Goal: Check status

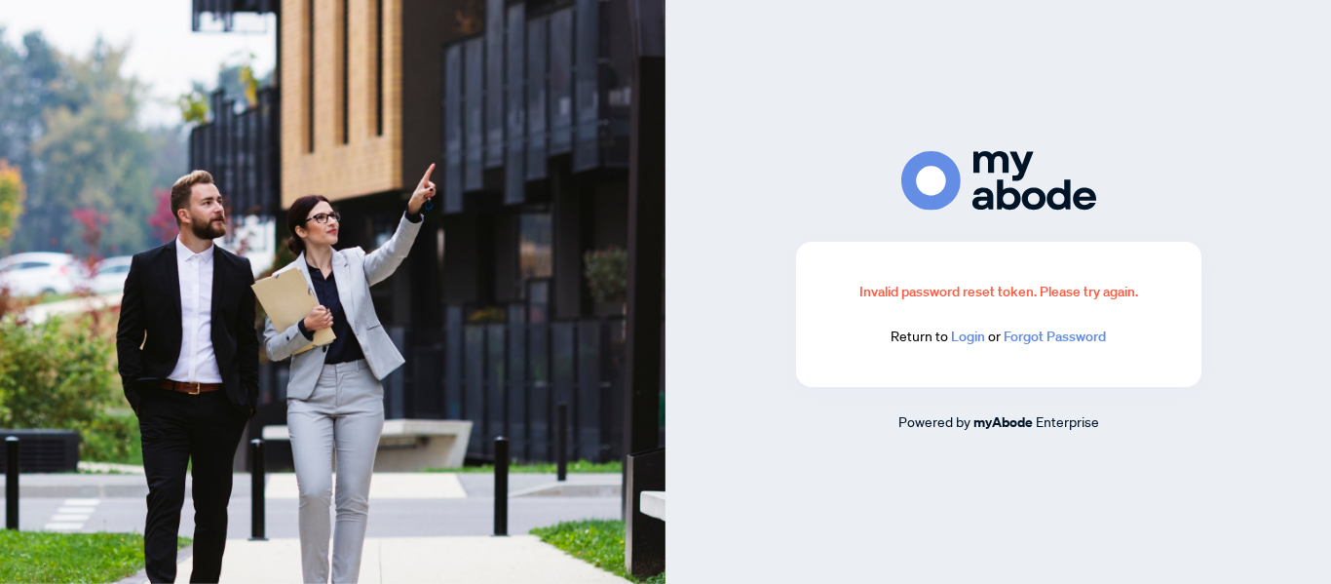
click at [973, 336] on link "Login" at bounding box center [968, 336] width 34 height 18
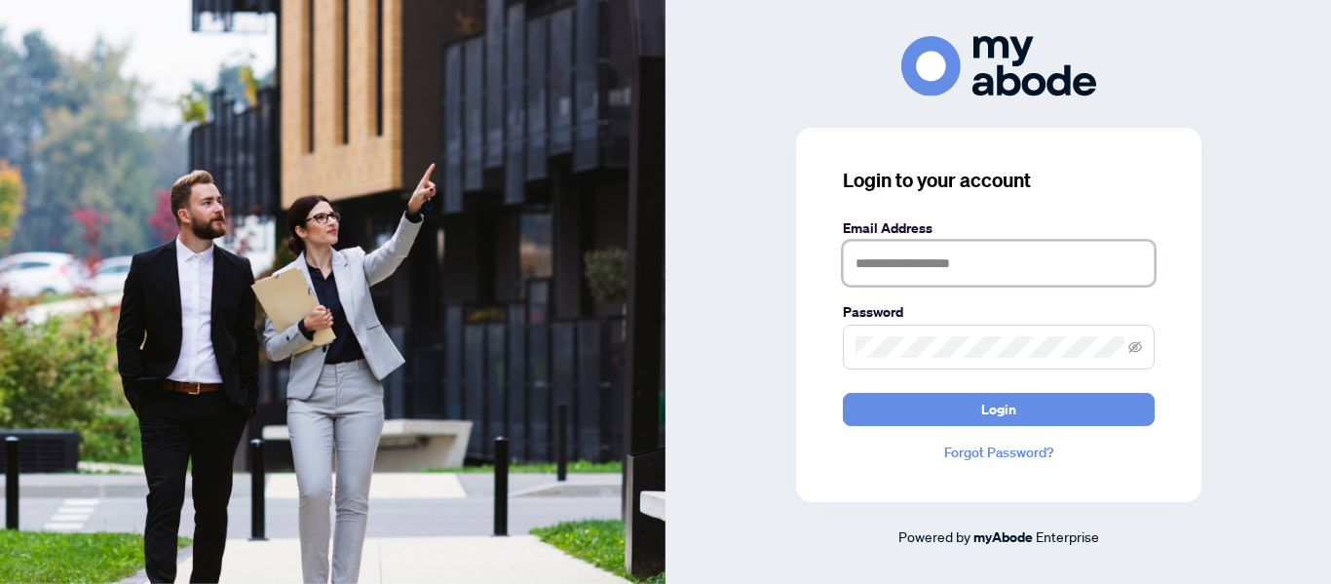
type input "**********"
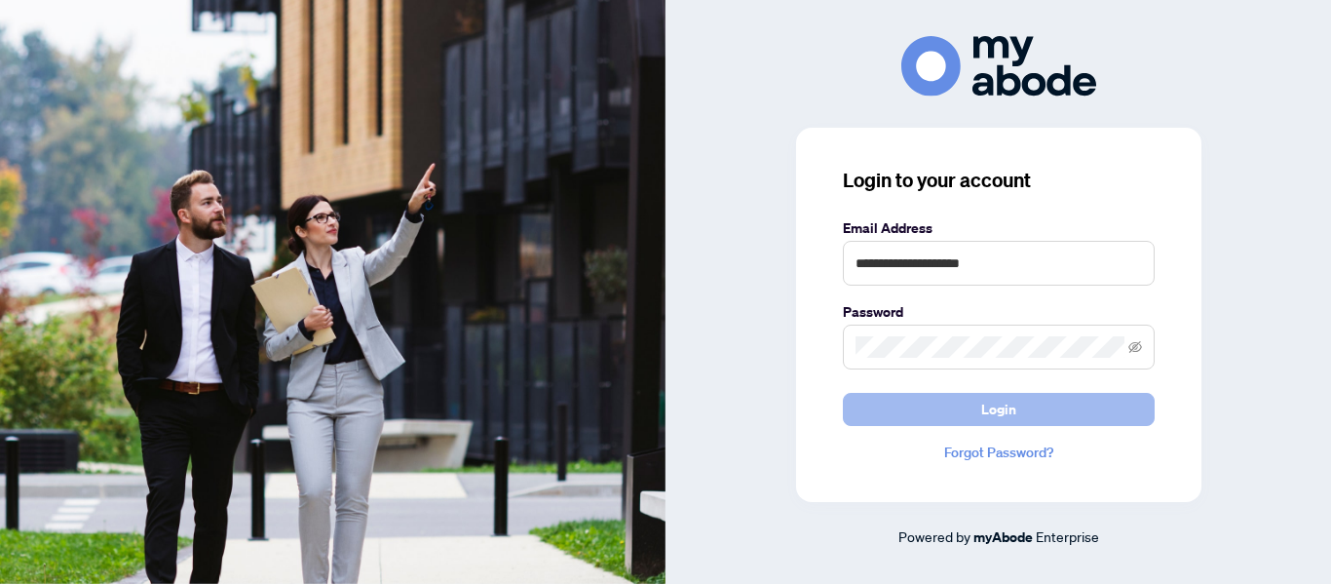
click at [1010, 411] on span "Login" at bounding box center [998, 409] width 35 height 31
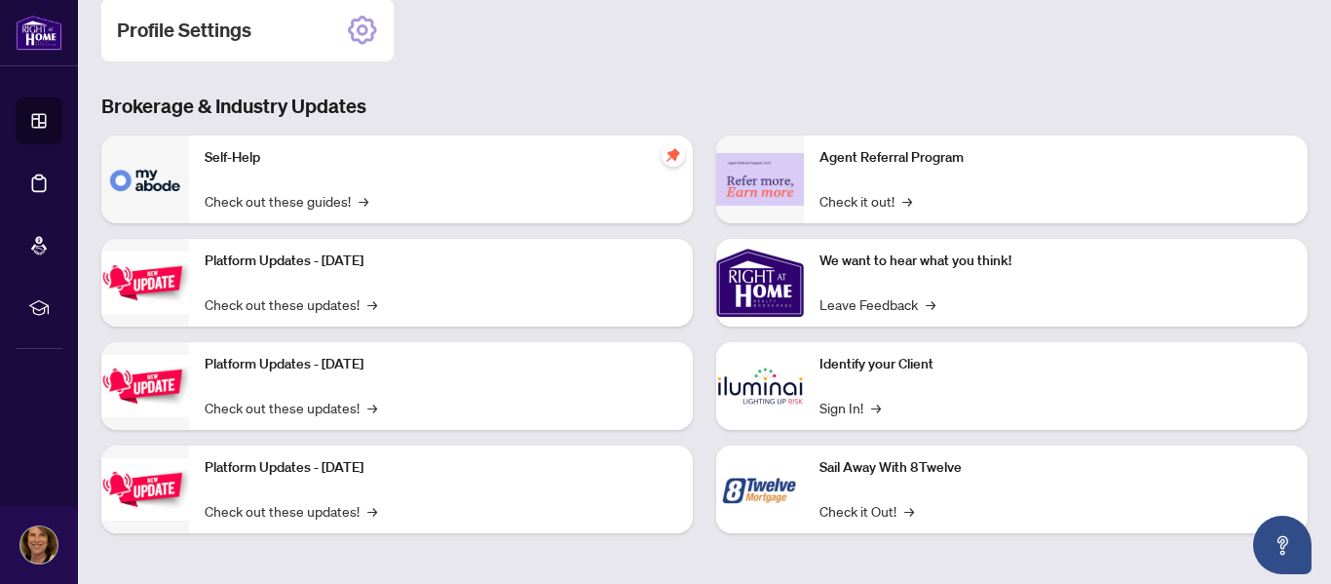
scroll to position [57, 0]
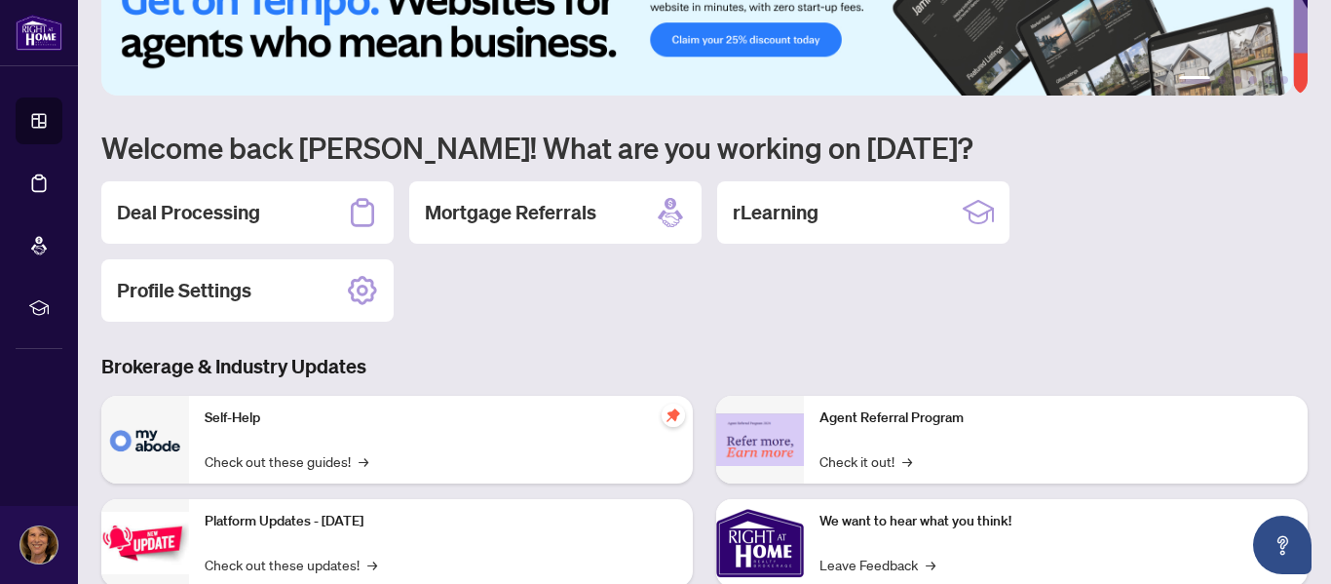
click at [241, 215] on h2 "Deal Processing" at bounding box center [188, 212] width 143 height 27
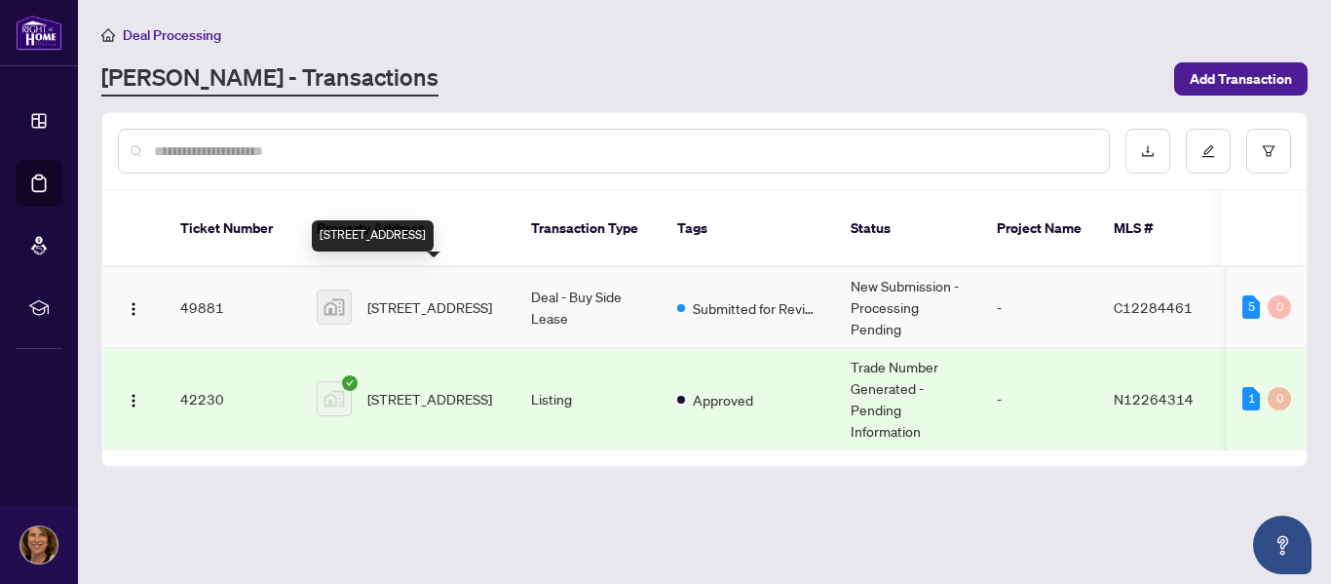
click at [447, 296] on span "823-33 Harbour Square, Harbour Square, Toronto, ON, Canada" at bounding box center [429, 306] width 125 height 21
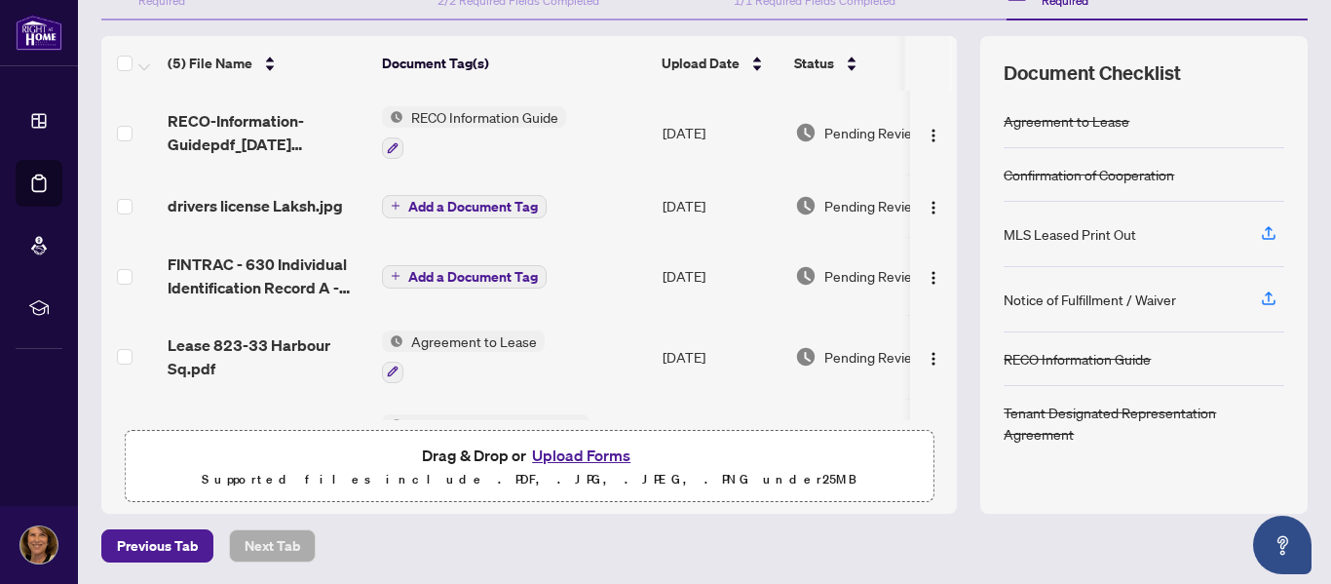
scroll to position [232, 0]
